Goal: Task Accomplishment & Management: Manage account settings

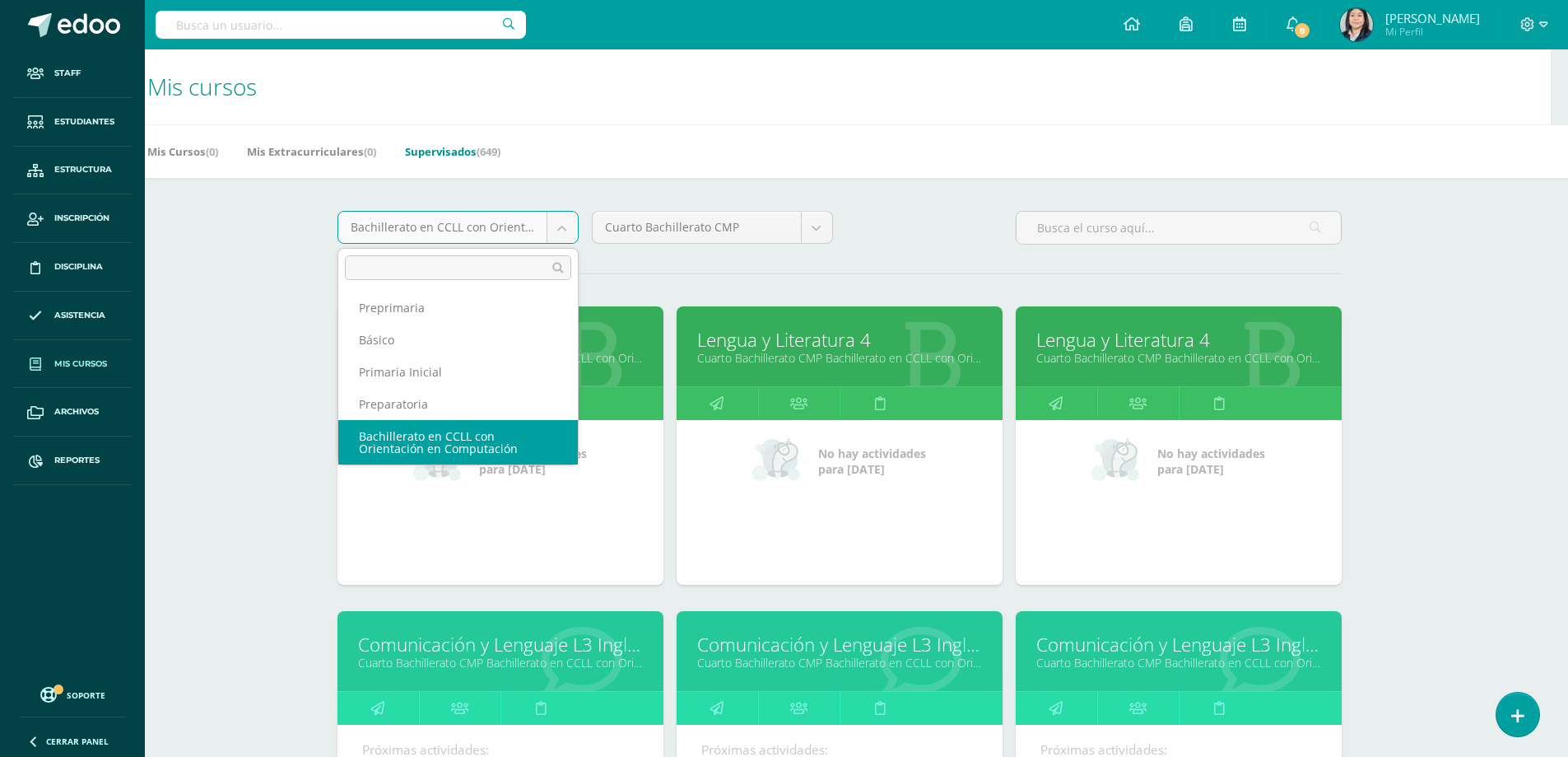
scroll to position [71, 0]
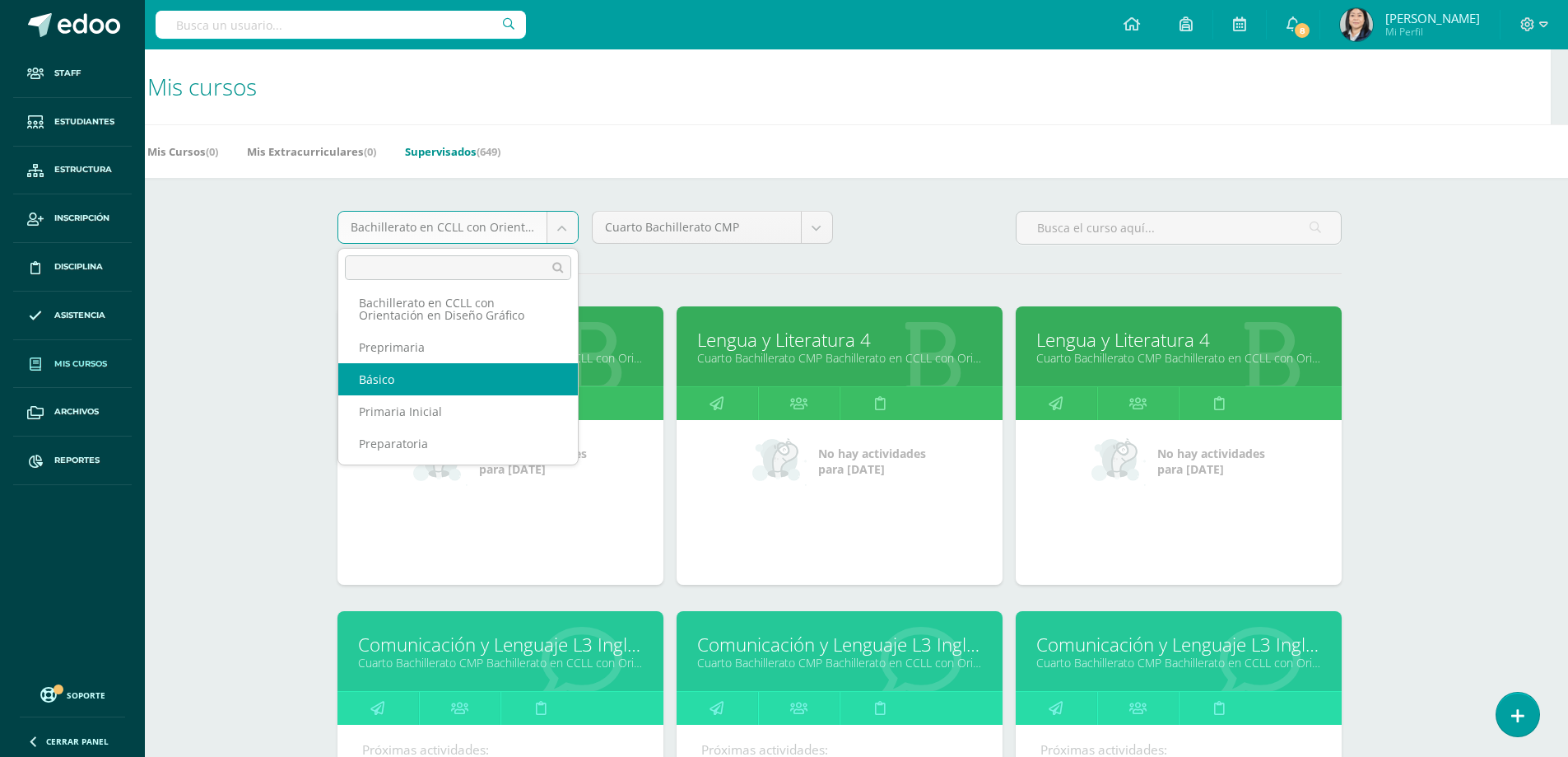
select select "4"
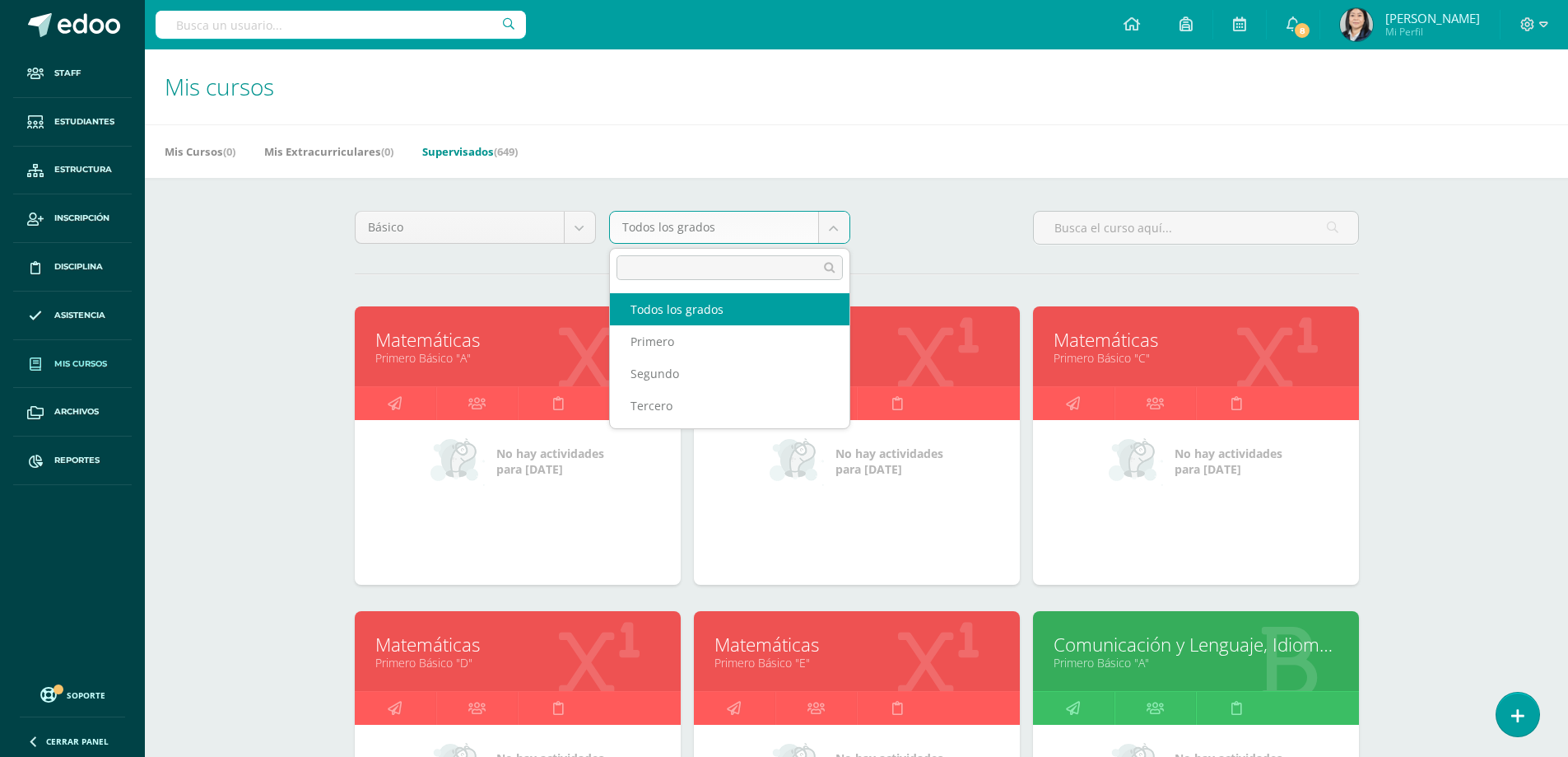
click at [836, 224] on body "Staff Estudiantes Estructura Inscripción Disciplina Asistencia Mis cursos Archi…" at bounding box center [784, 662] width 1568 height 1324
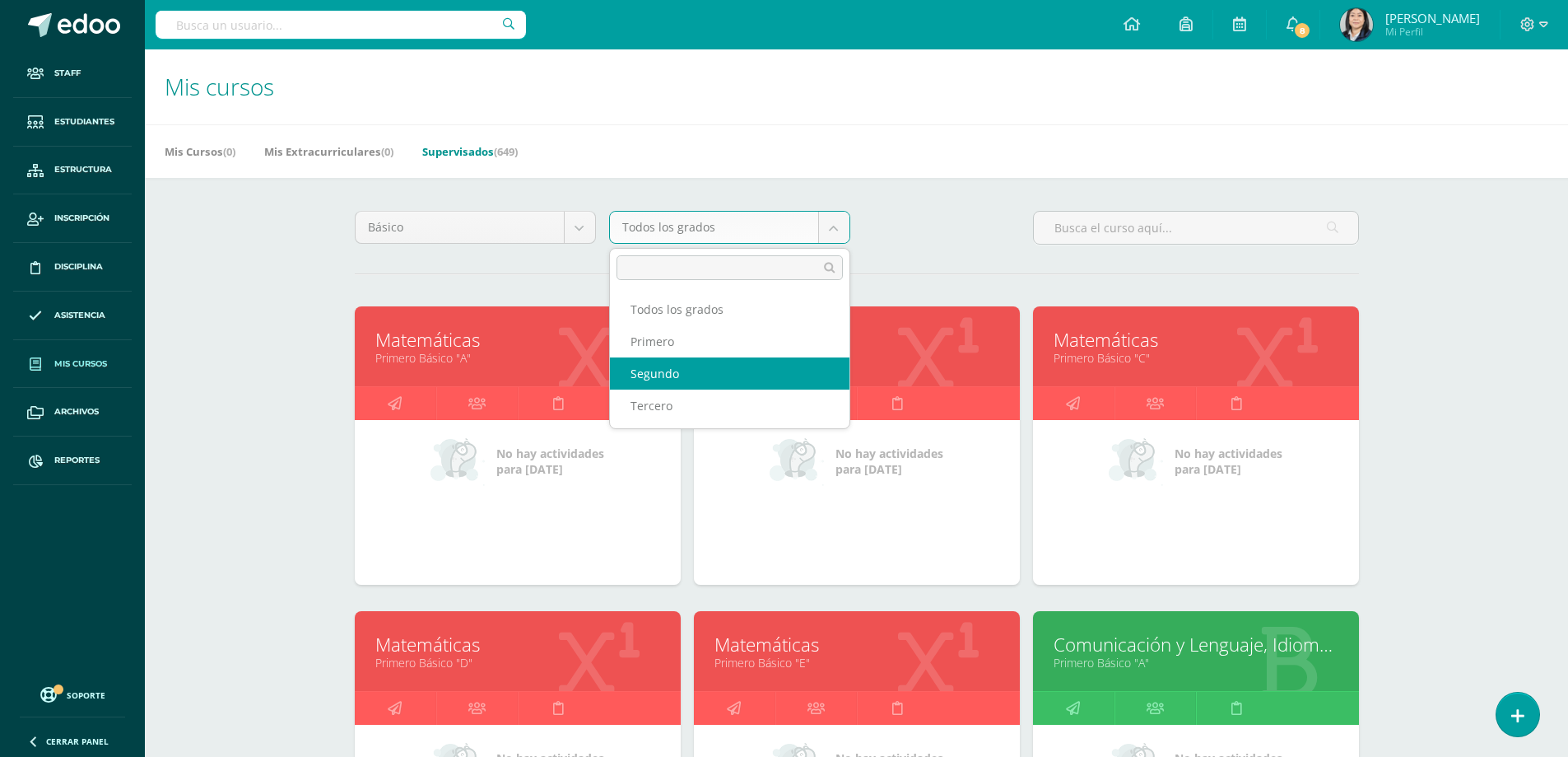
select select "11"
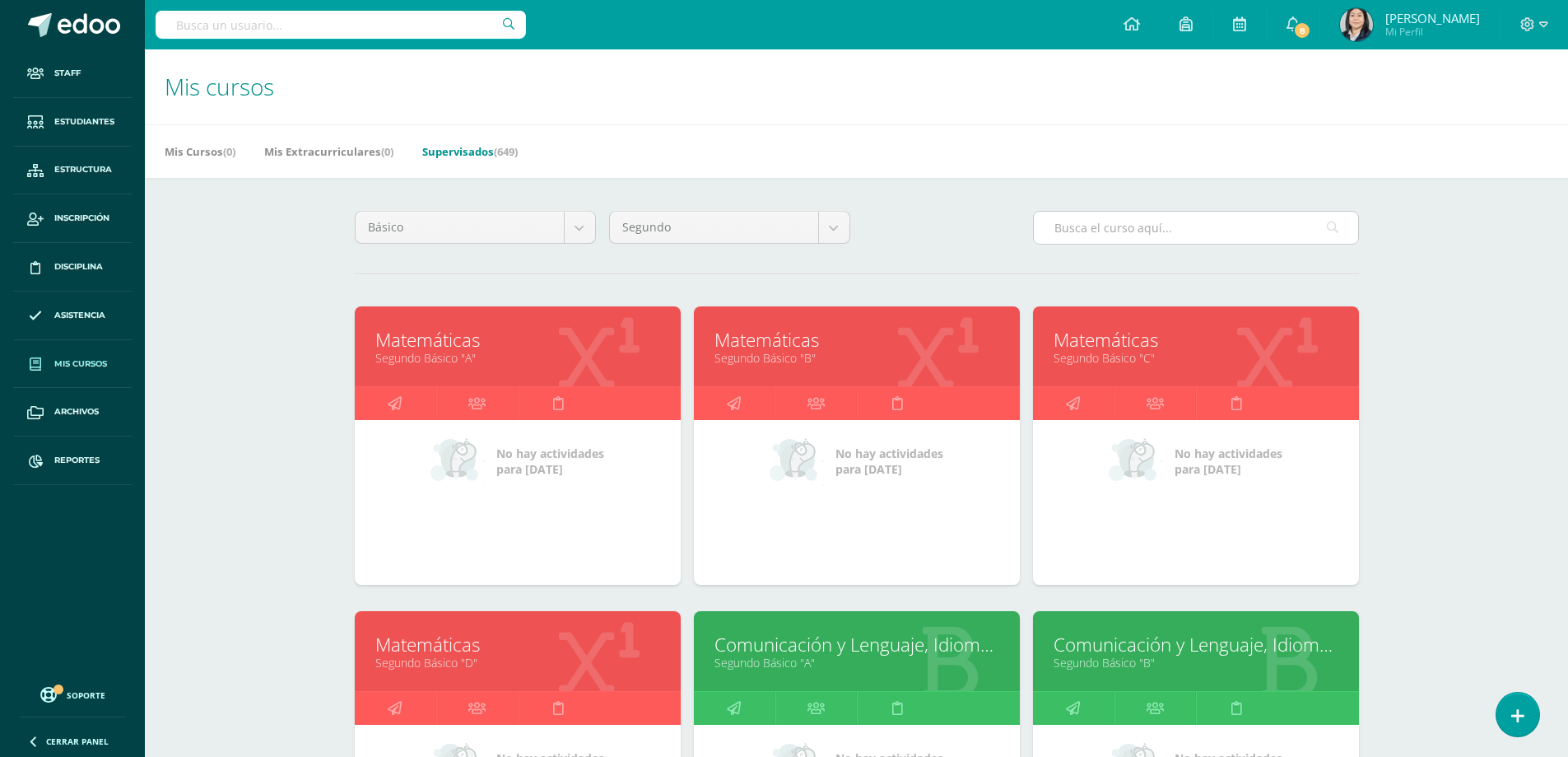
click at [1109, 227] on input "text" at bounding box center [1196, 227] width 324 height 32
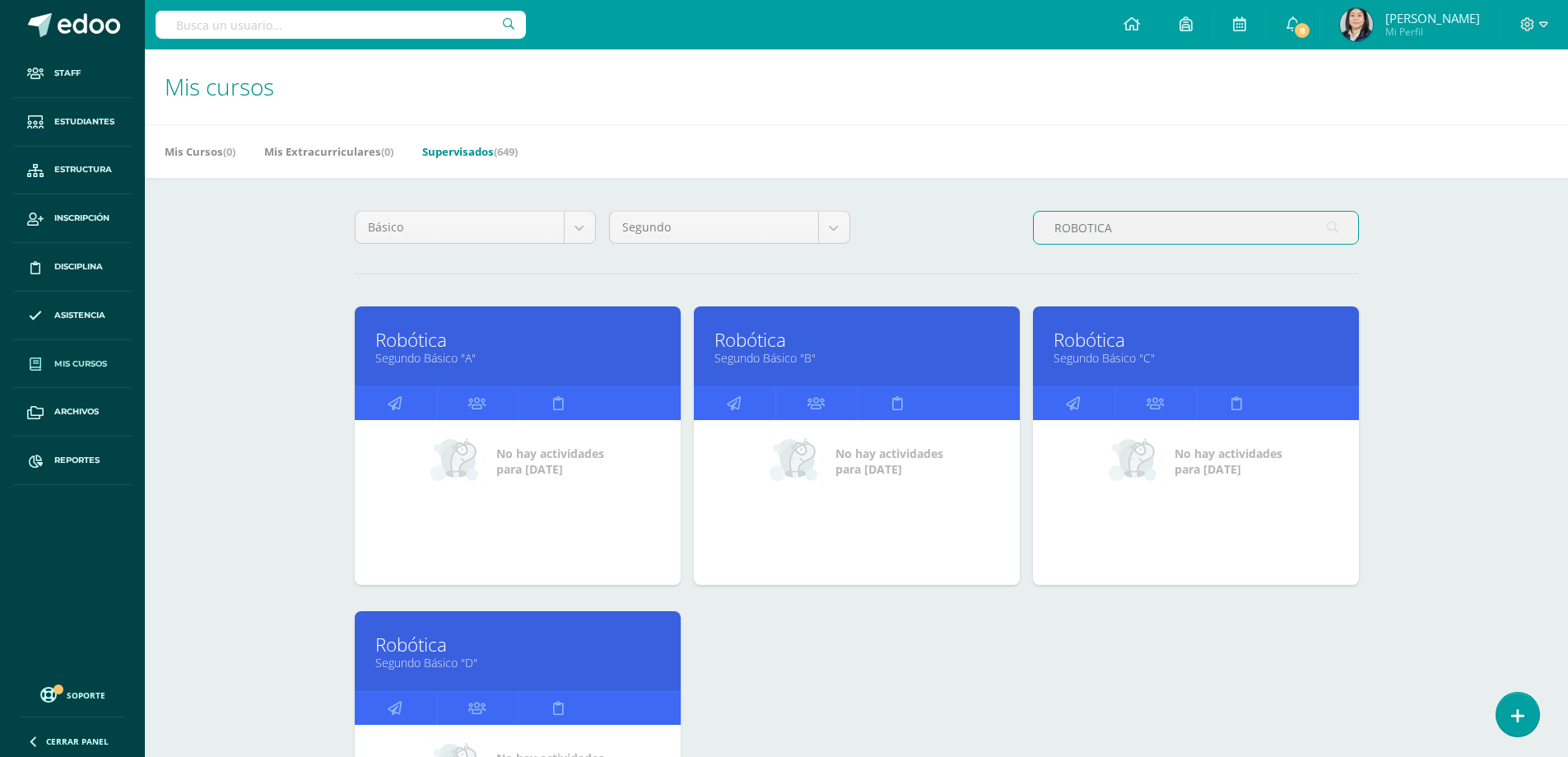
type input "ROBOTICA"
click at [763, 338] on link "Robótica" at bounding box center [857, 339] width 285 height 25
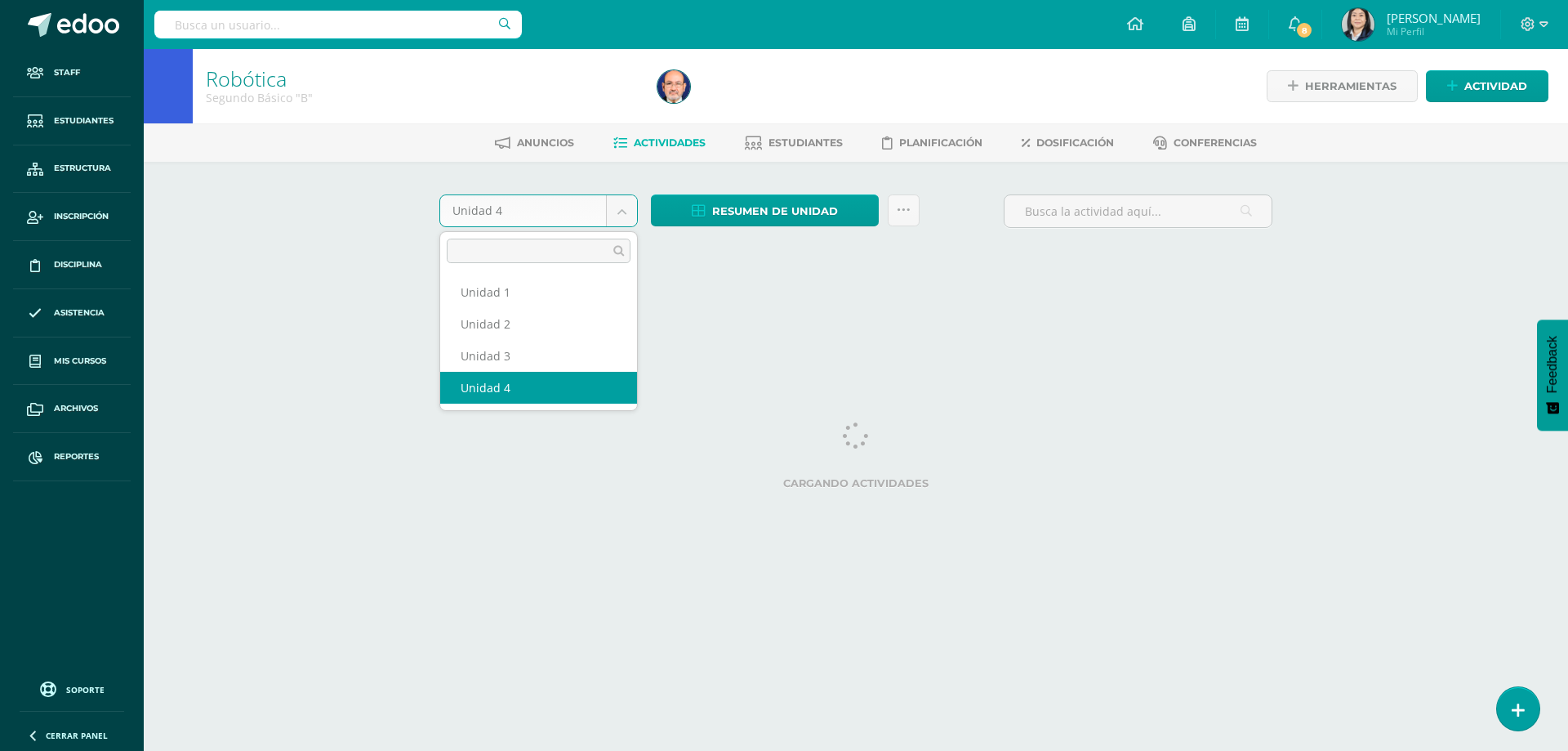
click at [620, 212] on body "Staff Estudiantes Estructura Inscripción Disciplina Asistencia Mis cursos Archi…" at bounding box center [784, 152] width 1568 height 305
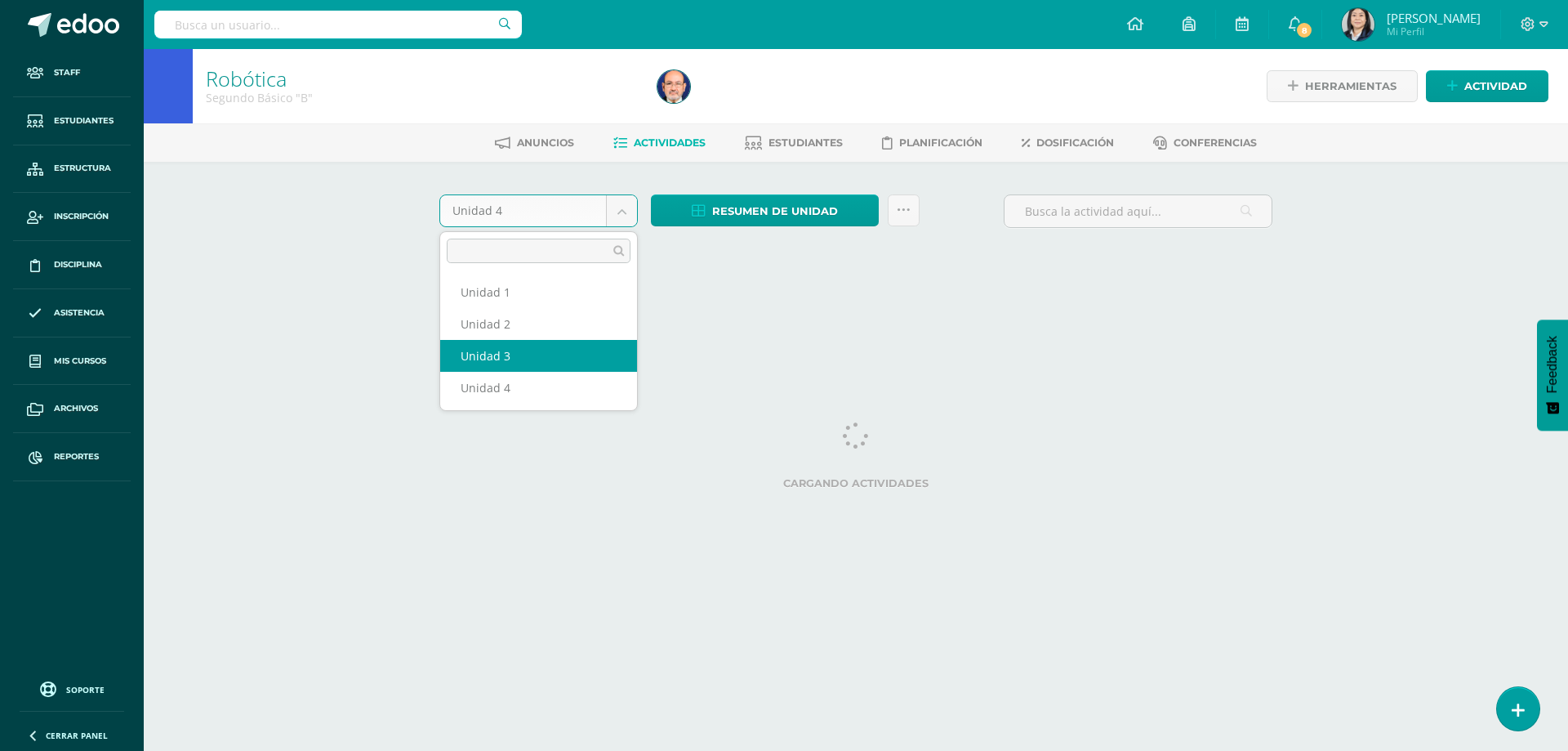
select select "Unidad 3"
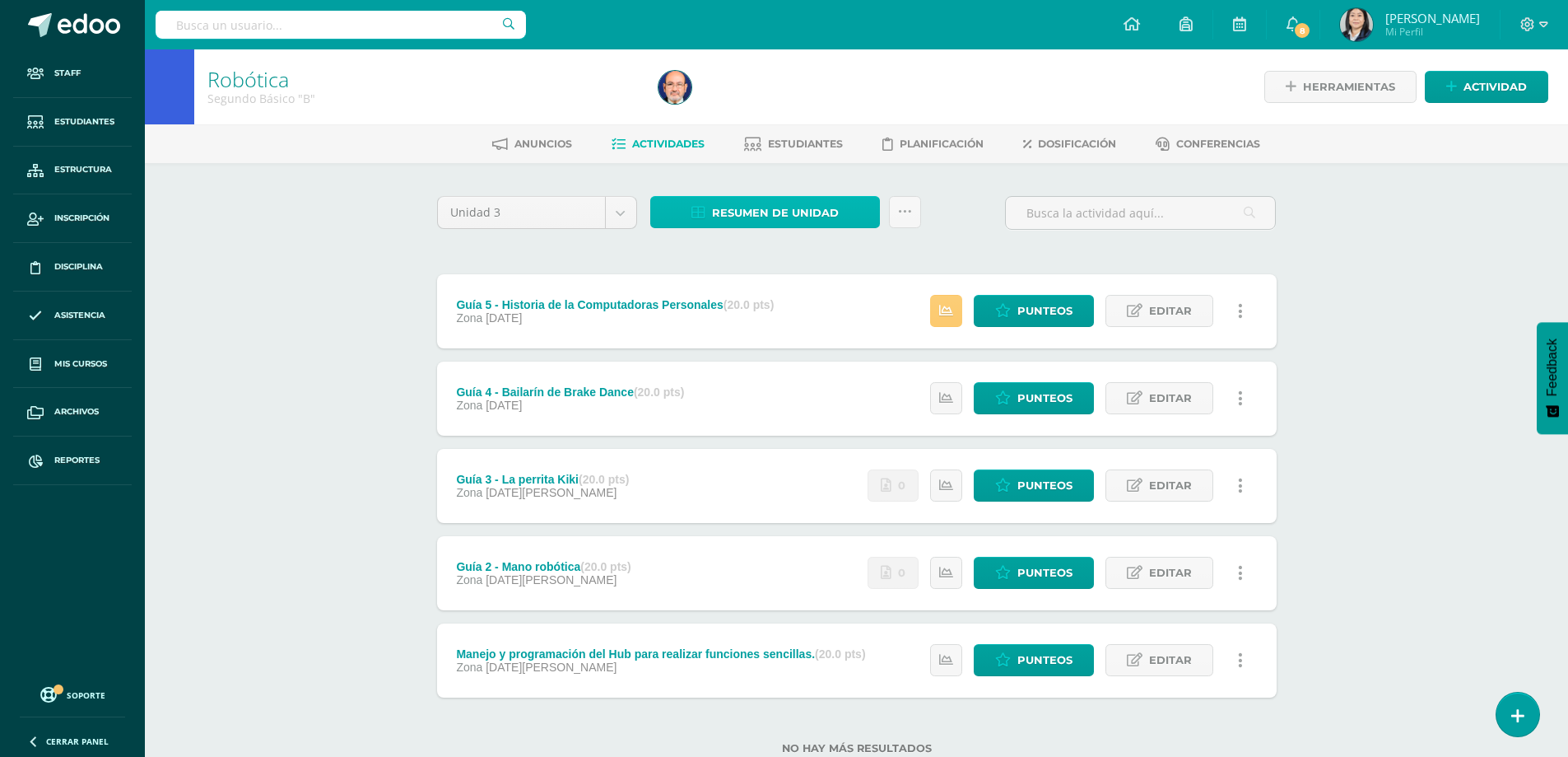
click at [782, 215] on span "Resumen de unidad" at bounding box center [775, 212] width 127 height 31
click at [750, 110] on link "Descargar como HTML" at bounding box center [765, 105] width 175 height 25
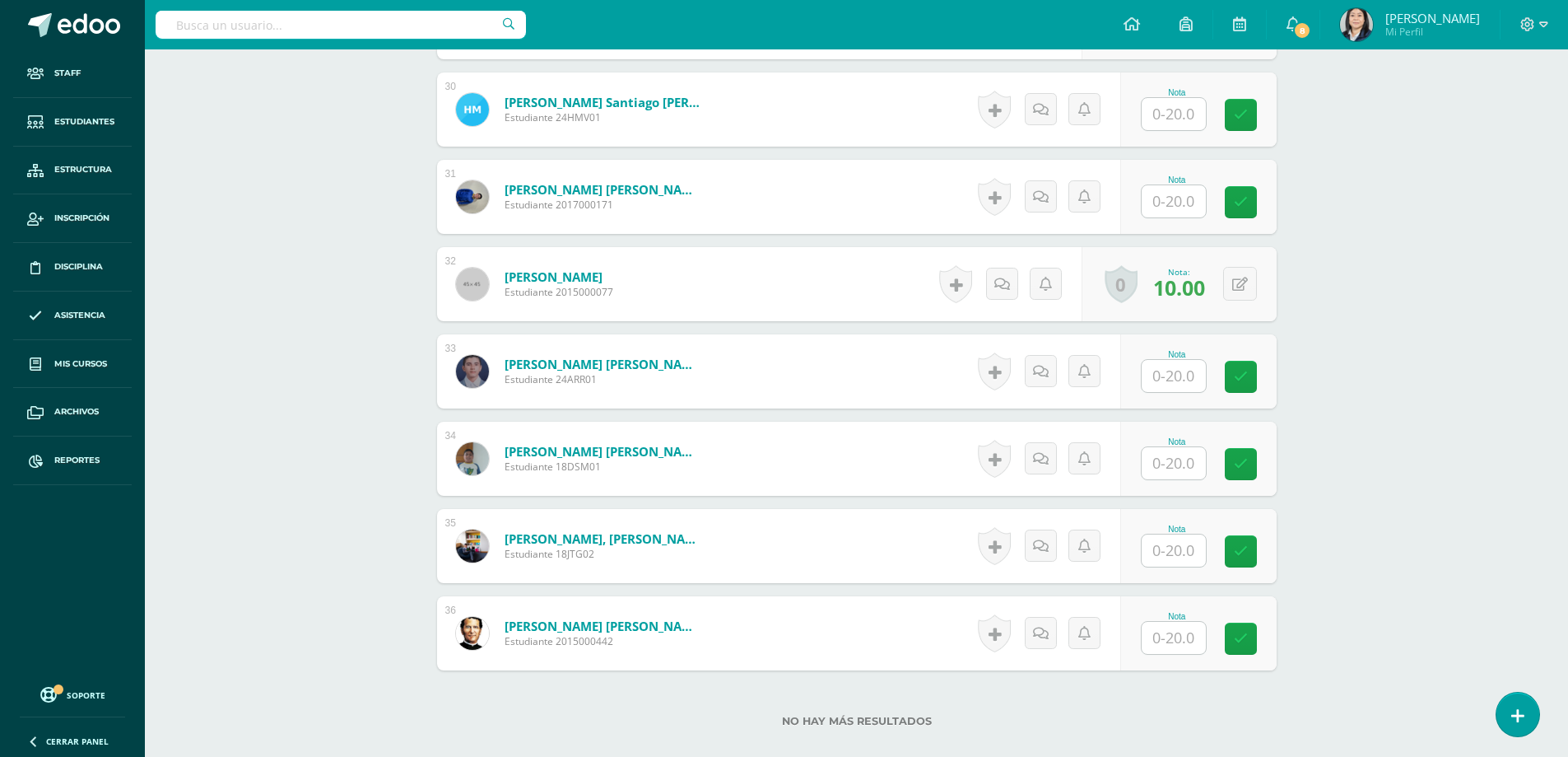
scroll to position [3144, 0]
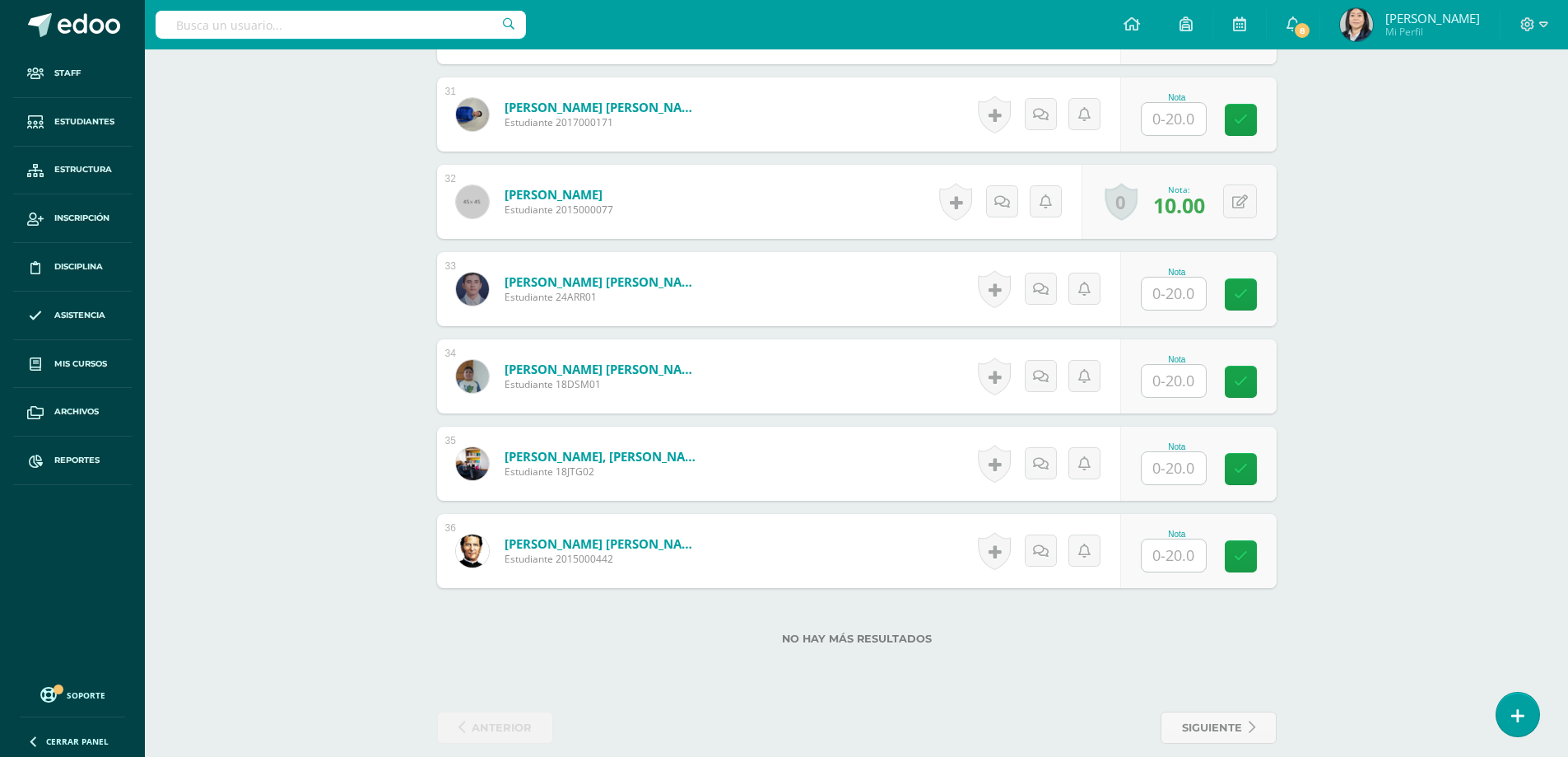
click at [1166, 484] on input "text" at bounding box center [1173, 468] width 64 height 32
type input "20"
click at [1248, 474] on link at bounding box center [1251, 468] width 33 height 33
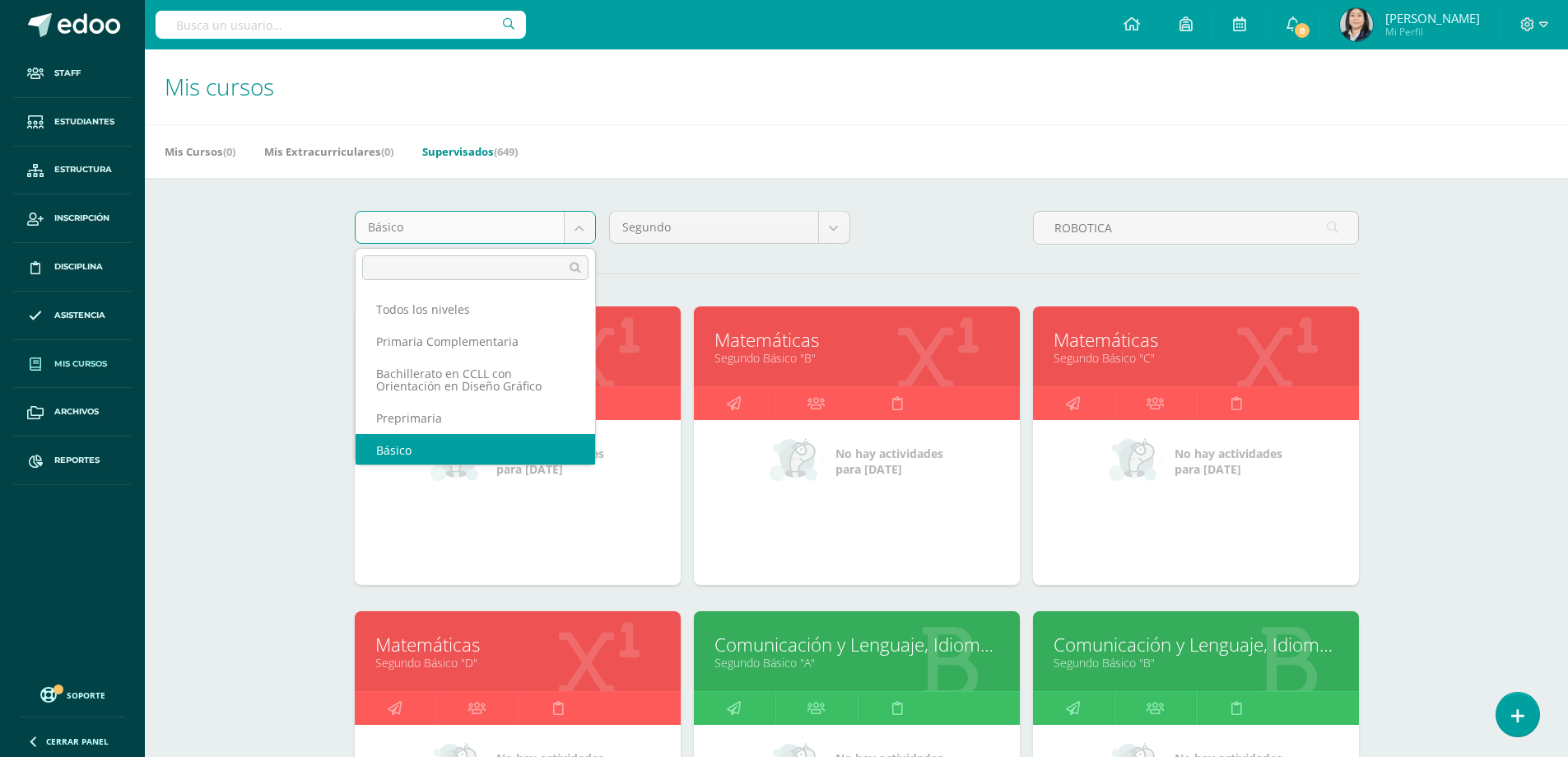
click at [573, 234] on body "Staff Estudiantes Estructura Inscripción Disciplina Asistencia Mis cursos Archi…" at bounding box center [784, 662] width 1568 height 1324
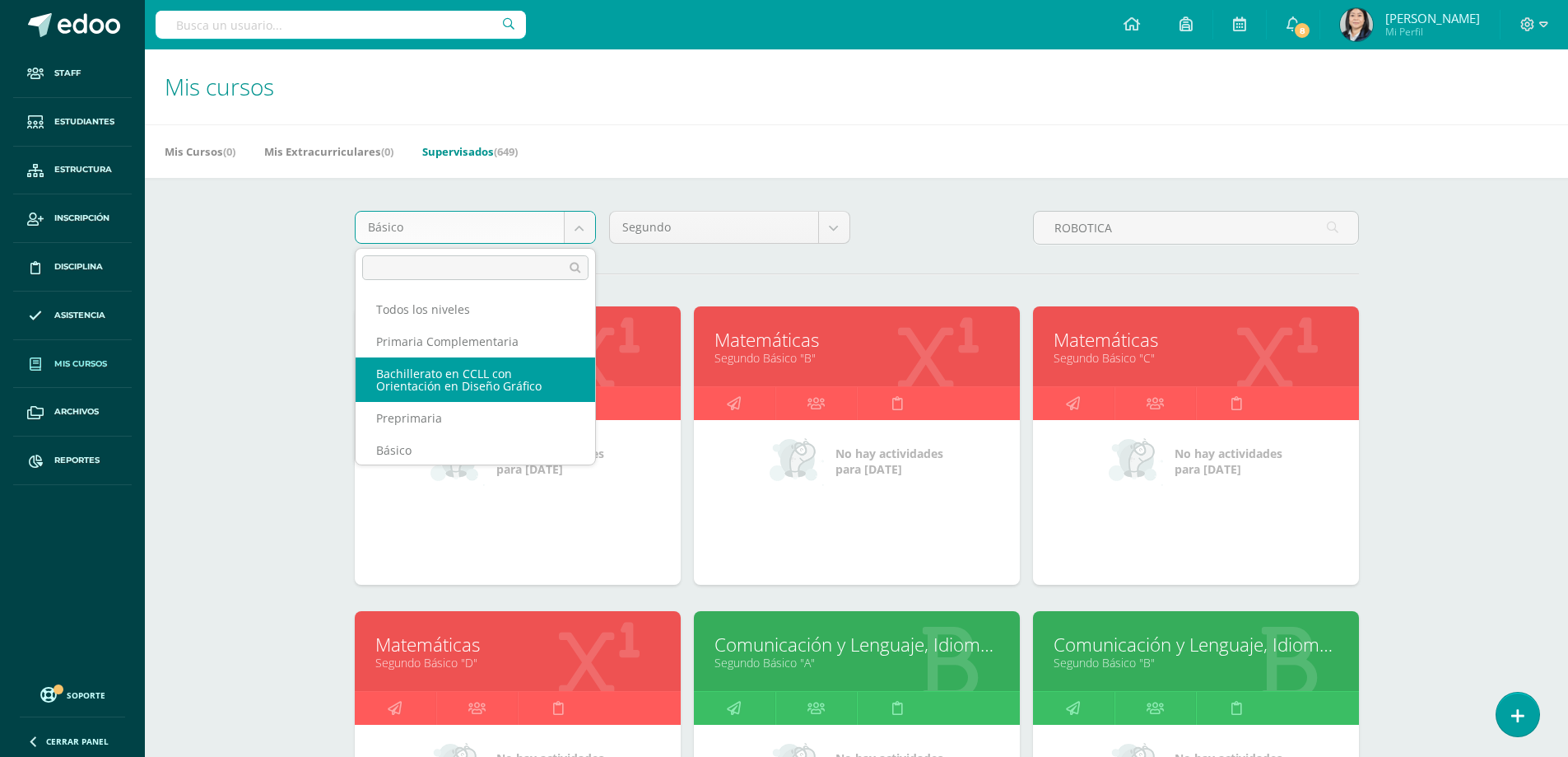
scroll to position [117, 0]
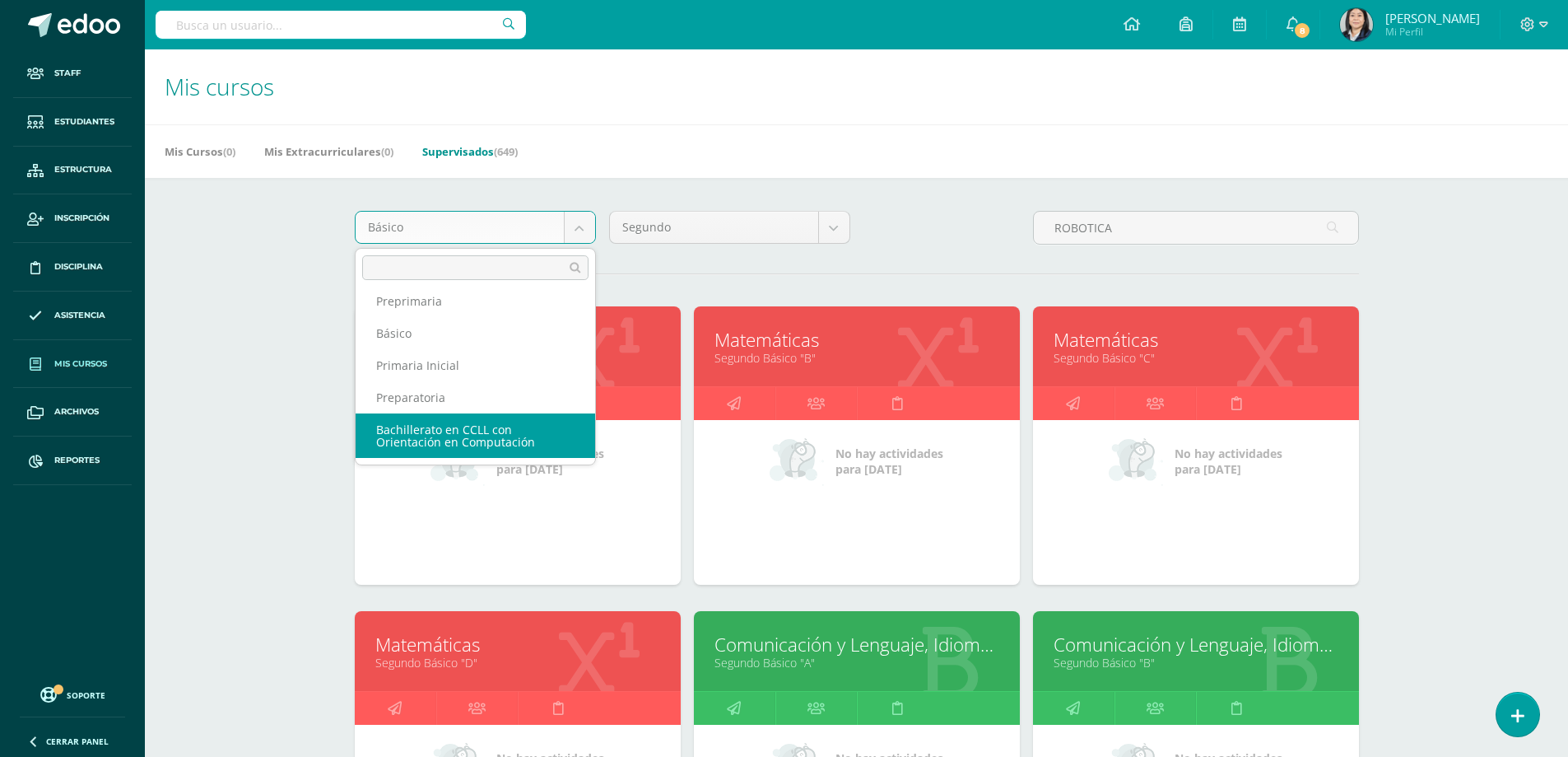
select select "5"
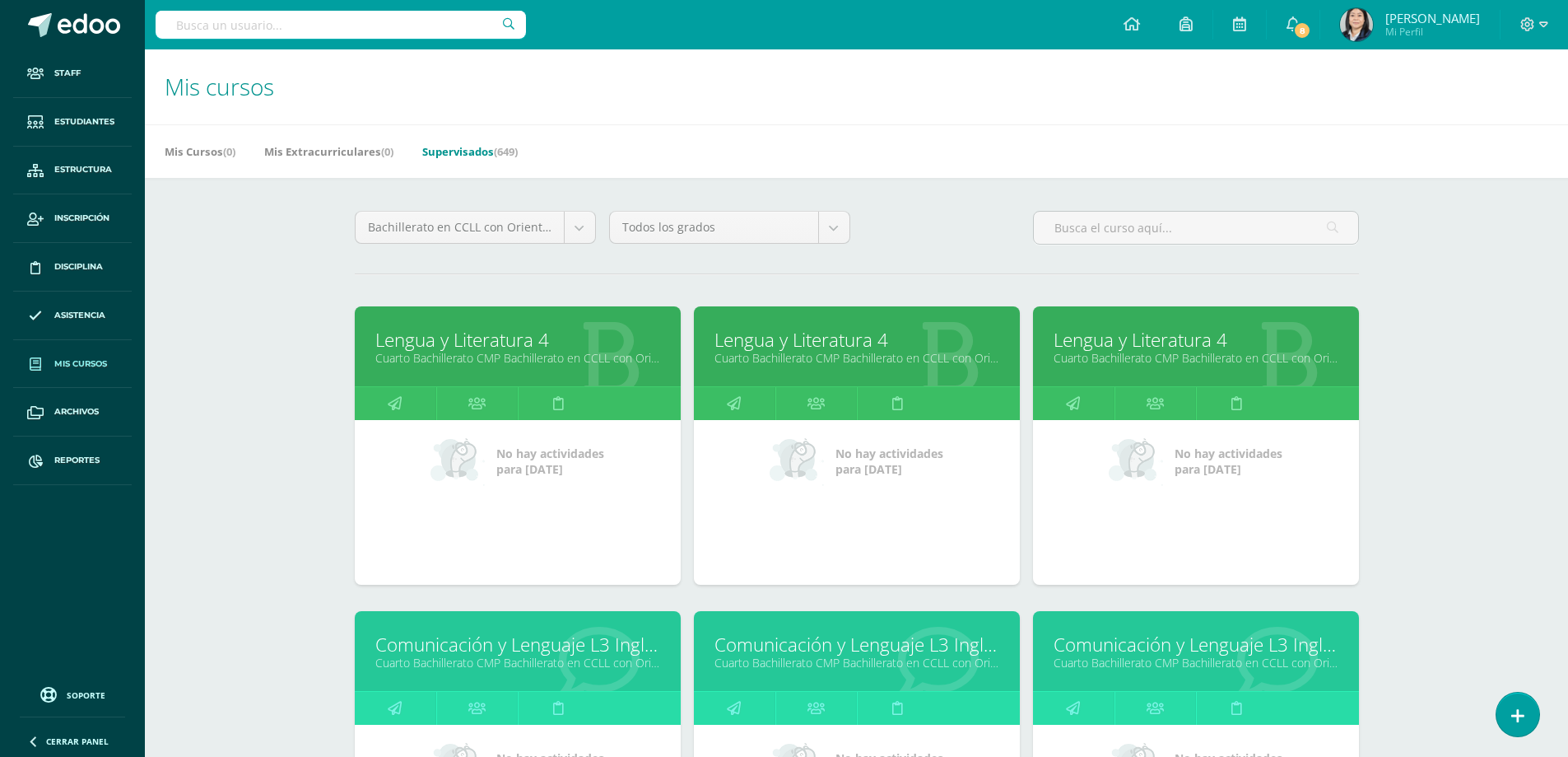
click at [833, 237] on body "Staff Estudiantes Estructura Inscripción Disciplina Asistencia Mis cursos Archi…" at bounding box center [784, 662] width 1568 height 1324
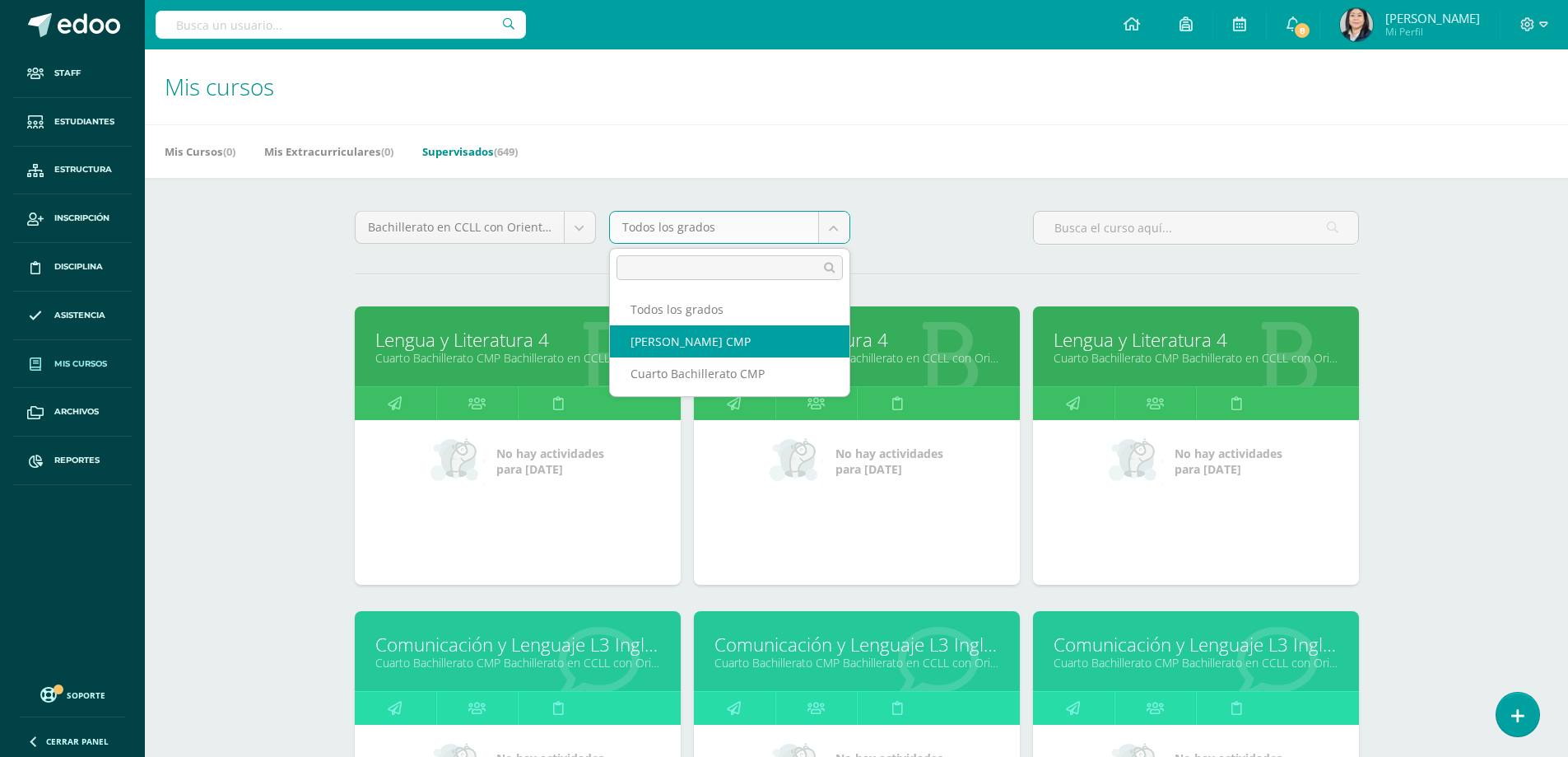
select select "14"
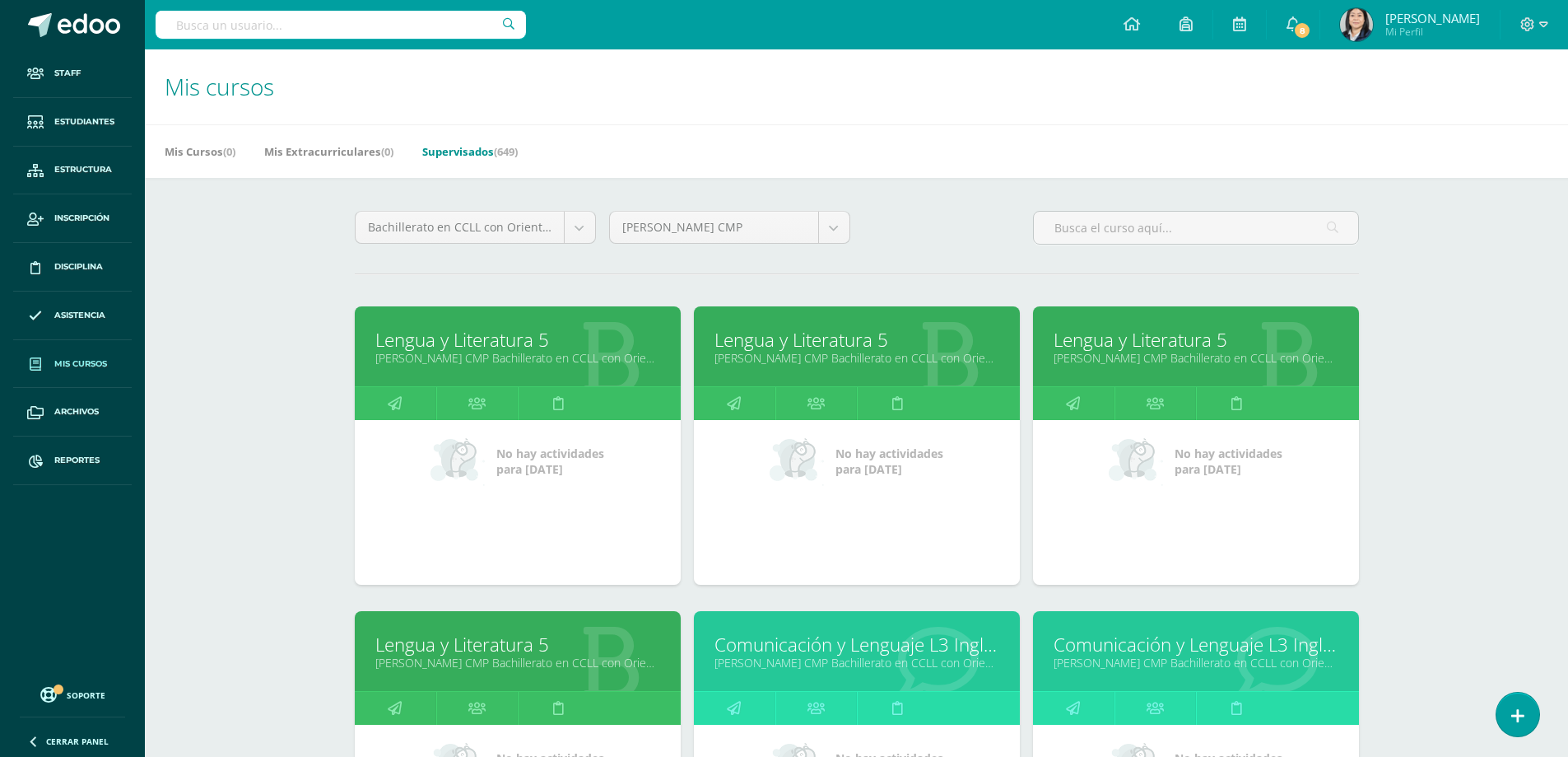
click at [507, 345] on link "Lengua y Literatura 5" at bounding box center [517, 339] width 285 height 25
click at [1075, 229] on input "text" at bounding box center [1196, 227] width 324 height 32
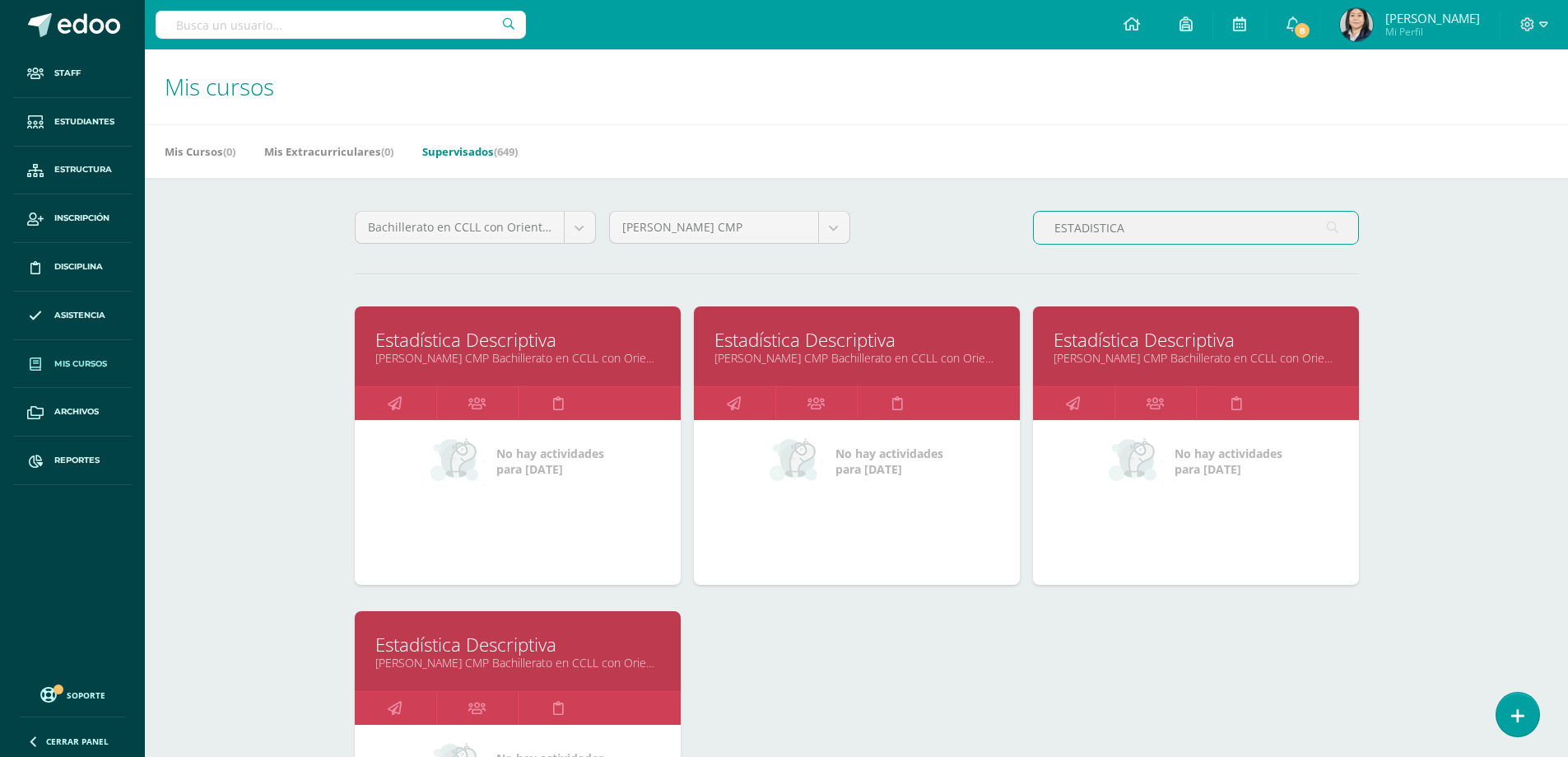
type input "ESTADISTICA"
click at [445, 339] on link "Estadística Descriptiva" at bounding box center [517, 339] width 285 height 25
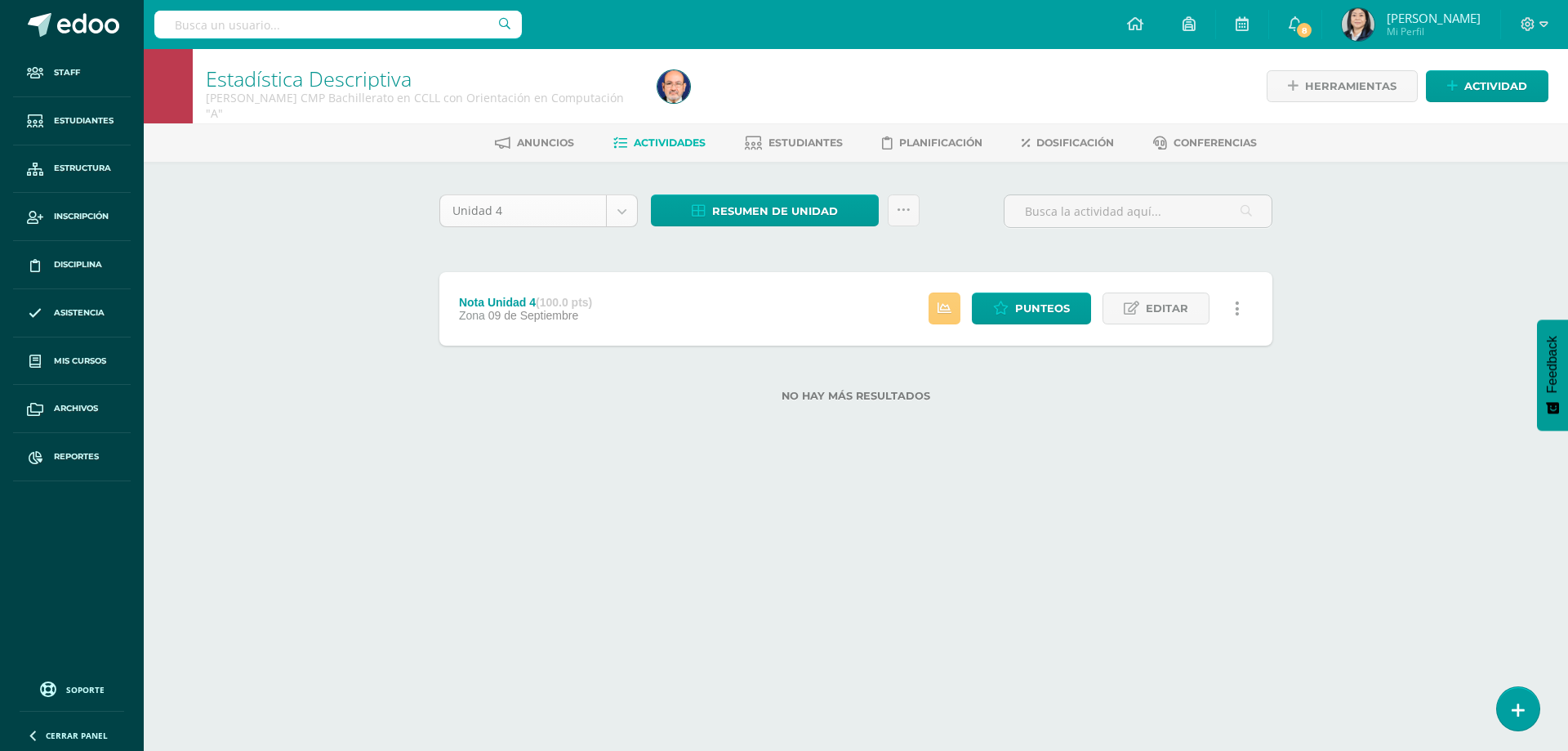
click at [621, 222] on body "Staff Estudiantes Estructura Inscripción Disciplina Asistencia Mis cursos Archi…" at bounding box center [784, 227] width 1568 height 454
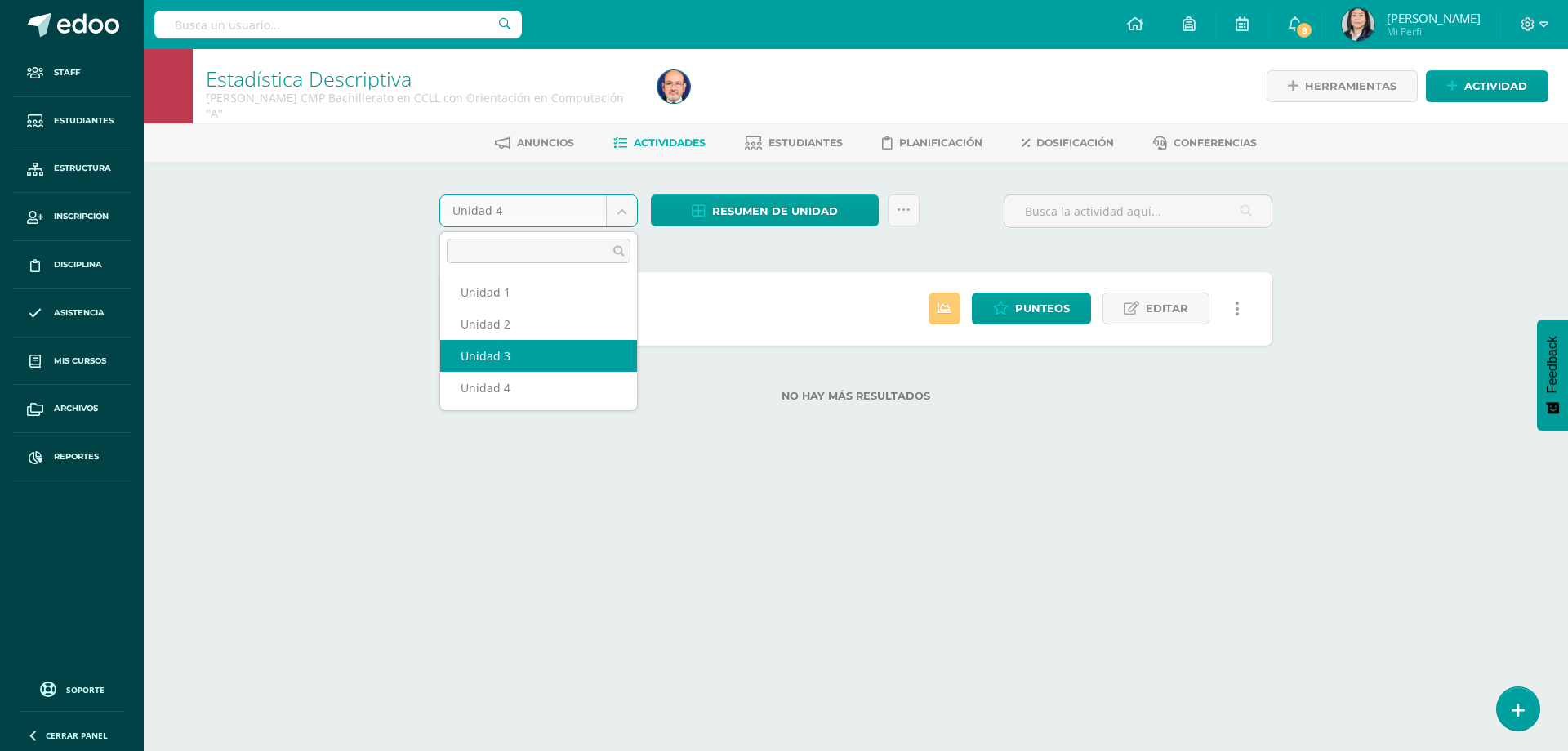
select select "Unidad 3"
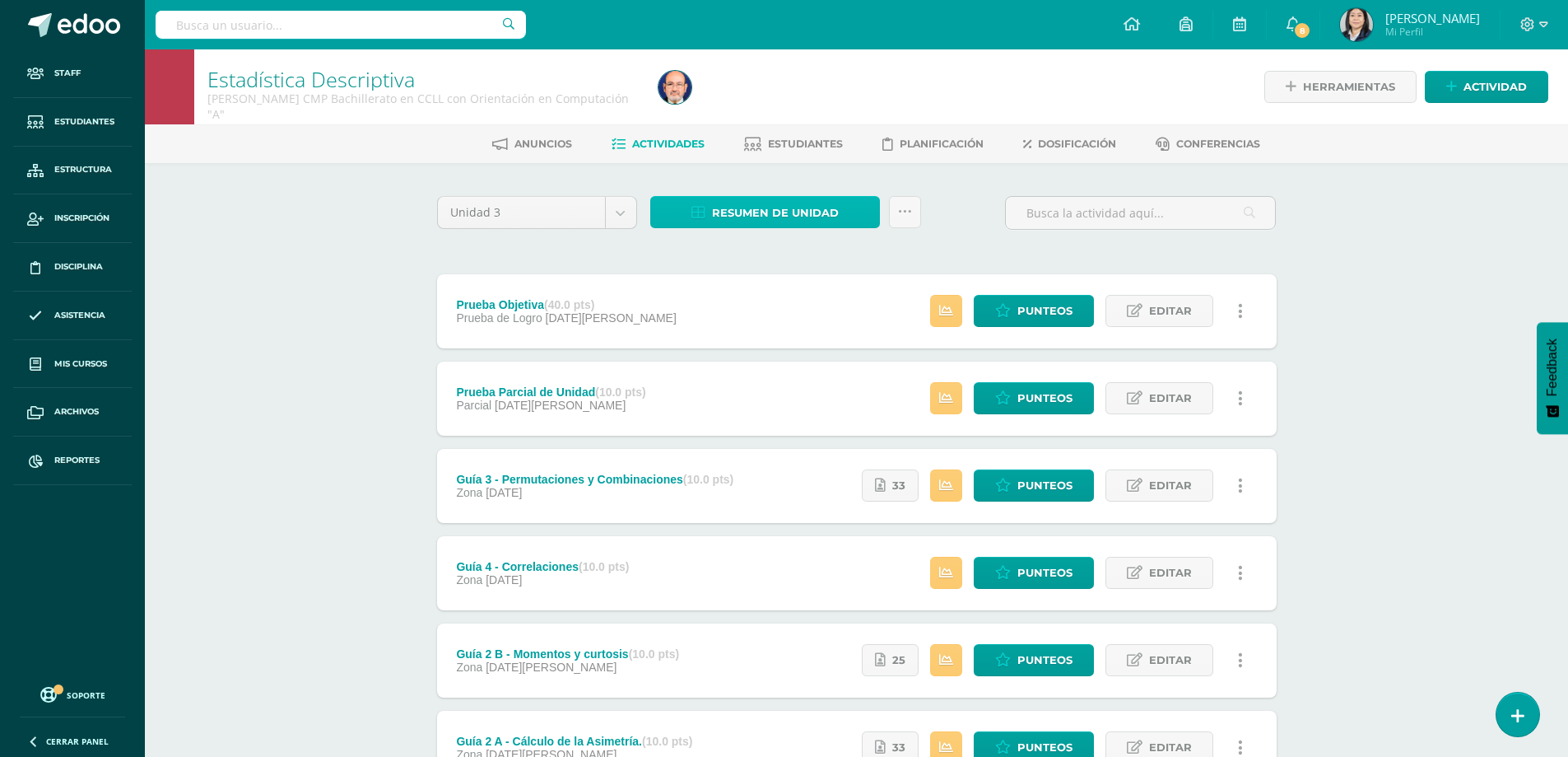
click at [780, 207] on span "Resumen de unidad" at bounding box center [775, 212] width 127 height 31
click at [756, 103] on link "Descargar como HTML" at bounding box center [765, 105] width 175 height 25
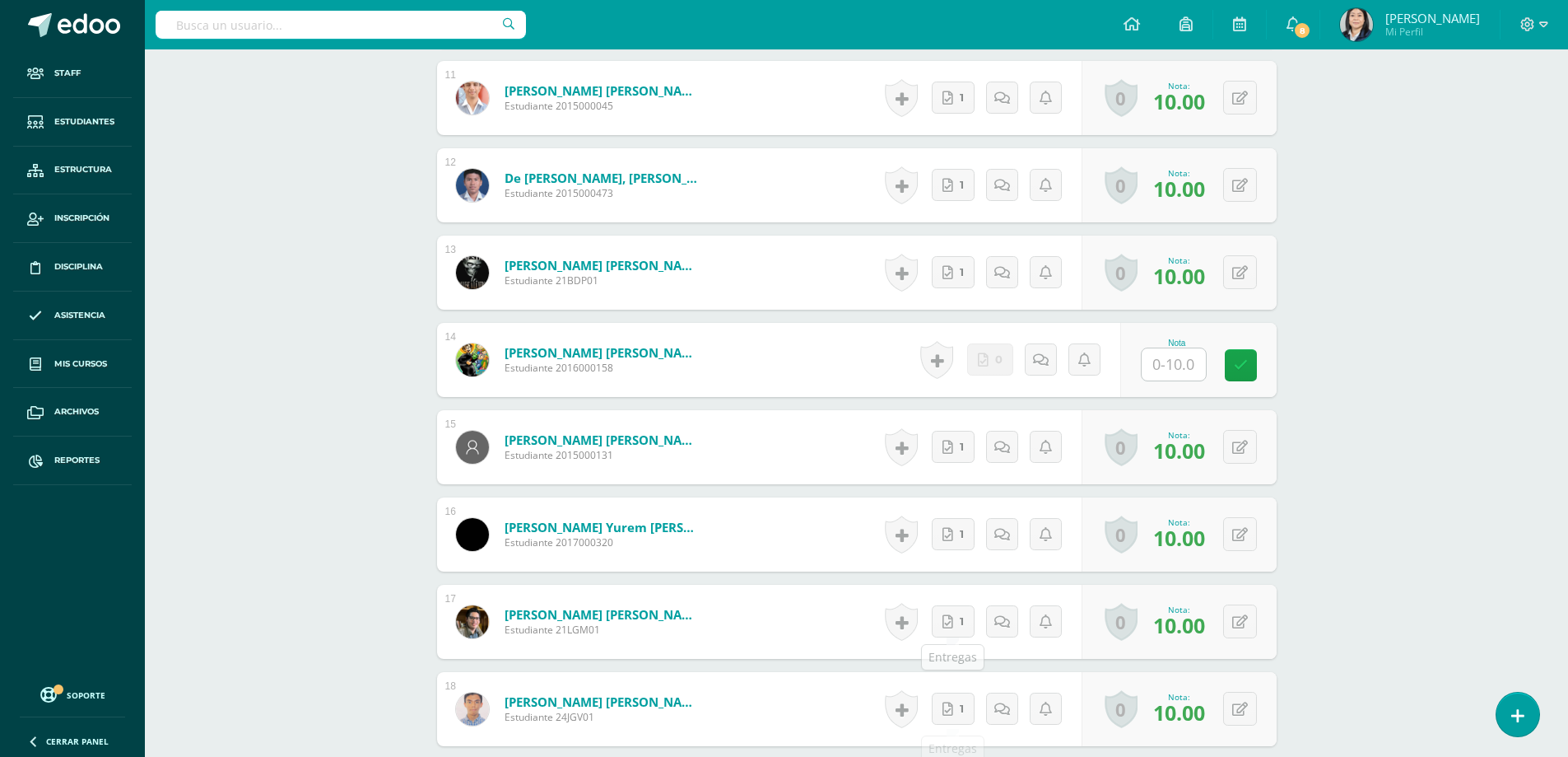
scroll to position [1482, 0]
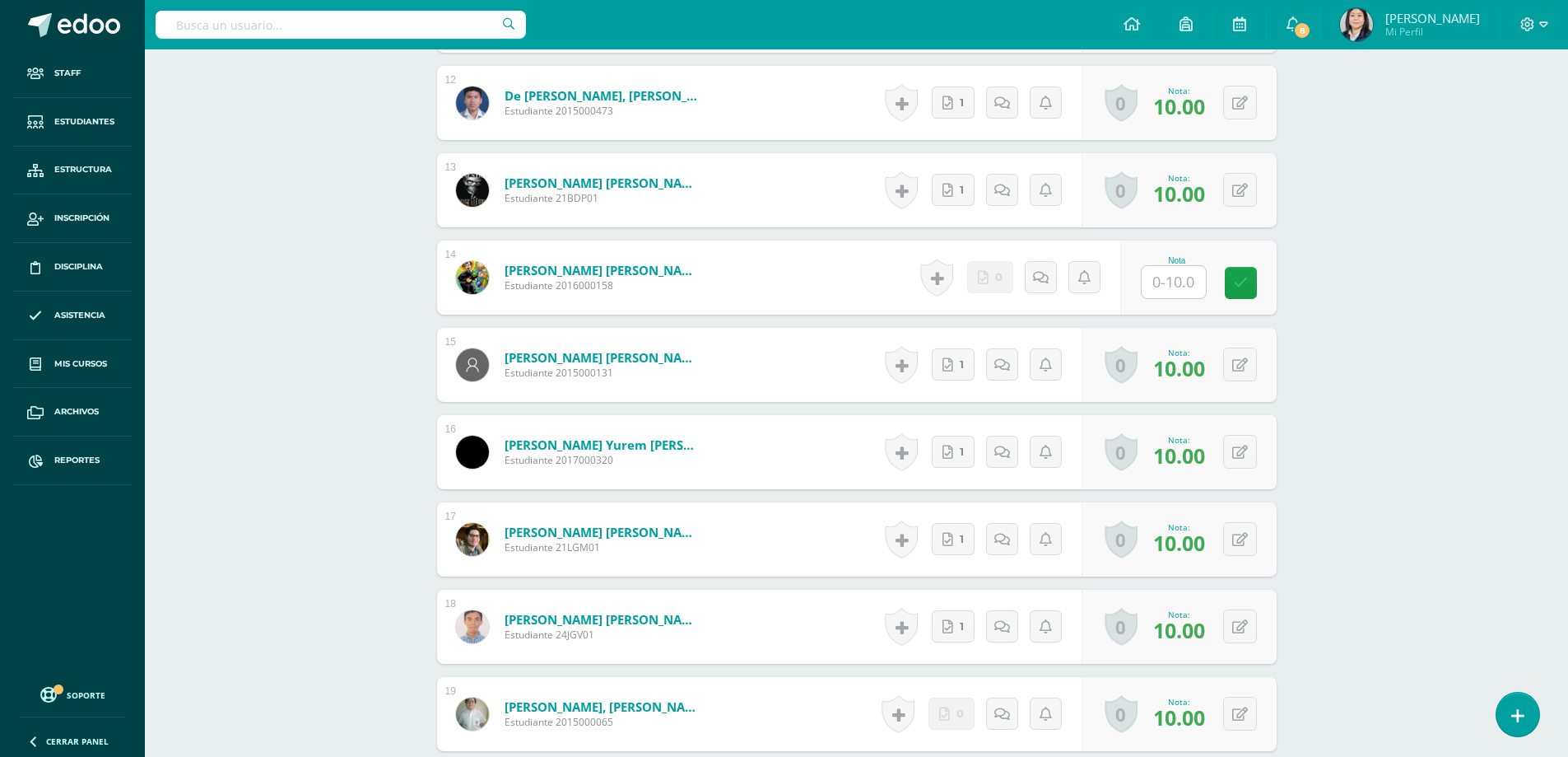
click at [1185, 283] on input "text" at bounding box center [1173, 282] width 64 height 32
type input "10"
click at [1257, 287] on link at bounding box center [1251, 283] width 33 height 33
